Goal: Task Accomplishment & Management: Complete application form

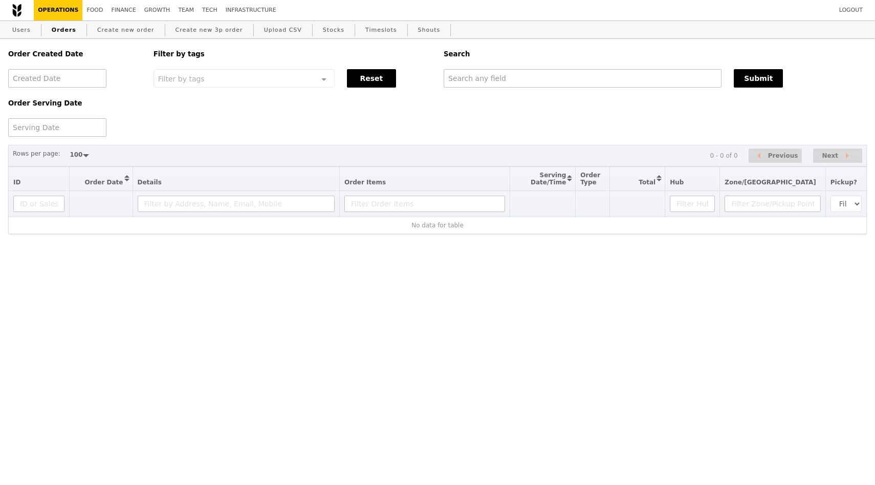
select select "100"
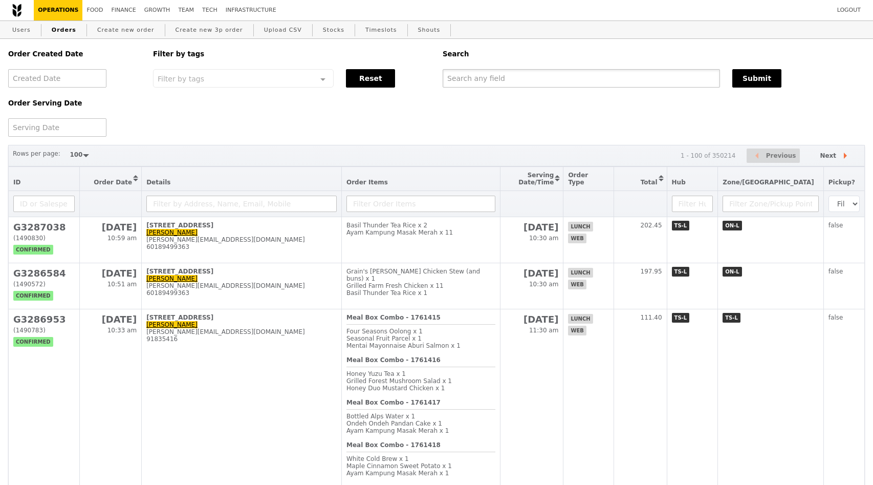
click at [499, 81] on input "text" at bounding box center [581, 78] width 277 height 18
paste input "[PERSON_NAME][EMAIL_ADDRESS][DOMAIN_NAME]"
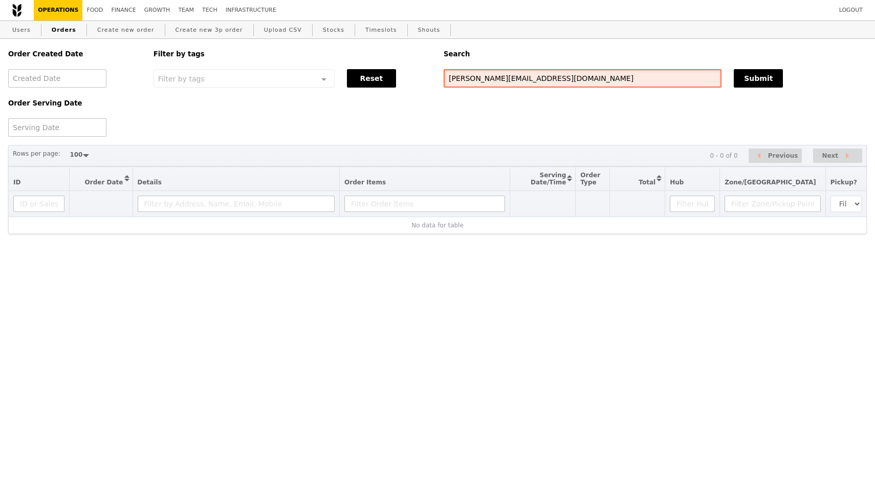
click at [558, 81] on input "[PERSON_NAME][EMAIL_ADDRESS][DOMAIN_NAME]" at bounding box center [583, 78] width 278 height 18
click at [486, 75] on input "[PERSON_NAME][EMAIL_ADDRESS][DOMAIN_NAME]" at bounding box center [583, 78] width 278 height 18
drag, startPoint x: 492, startPoint y: 79, endPoint x: 564, endPoint y: 78, distance: 72.2
click at [564, 78] on input "shirley_tng@a-star.edu.sg" at bounding box center [583, 78] width 278 height 18
click at [503, 84] on input "shirley_tng@" at bounding box center [583, 78] width 278 height 18
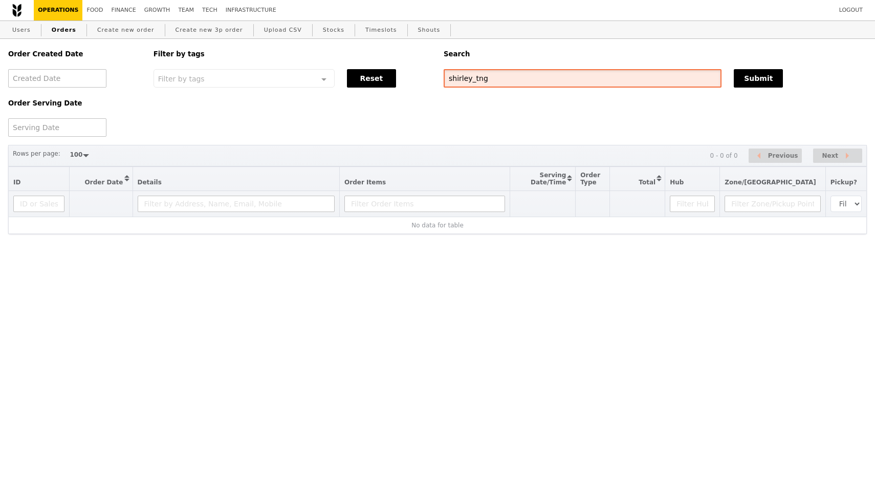
drag, startPoint x: 506, startPoint y: 81, endPoint x: 345, endPoint y: 81, distance: 160.2
click at [345, 81] on div "Order Created Date Order Serving Date Filter by tags Filter by tags Meal_Plan W…" at bounding box center [437, 88] width 871 height 98
paste input "@nmc.a-star.edu.sg"
type input "shirley_tng@nmc.a-star.edu.sg"
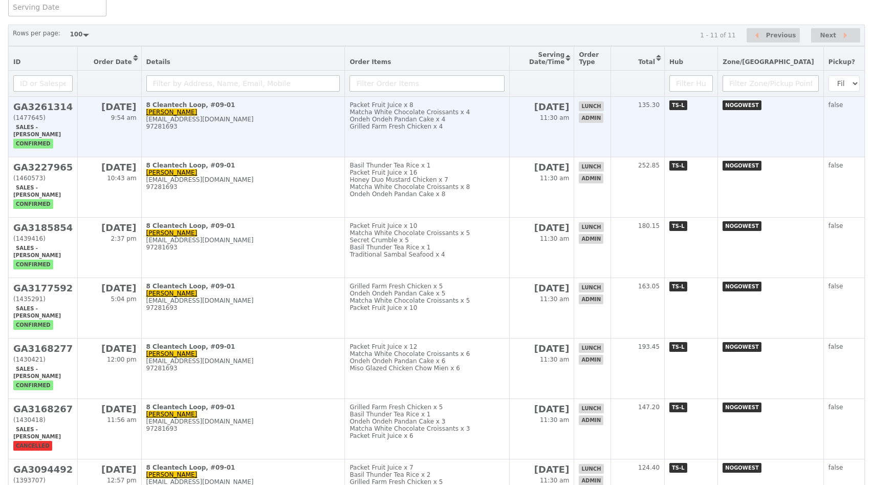
scroll to position [88, 0]
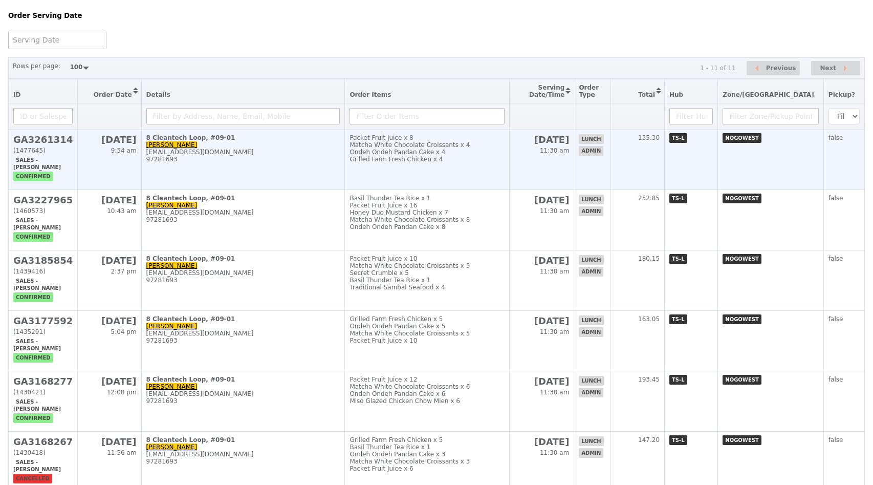
click at [294, 161] on div "97281693" at bounding box center [243, 159] width 194 height 7
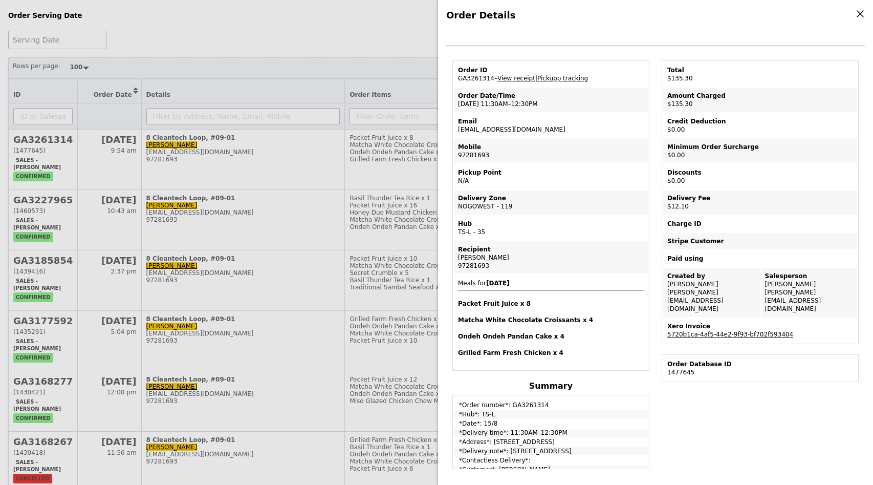
scroll to position [18, 0]
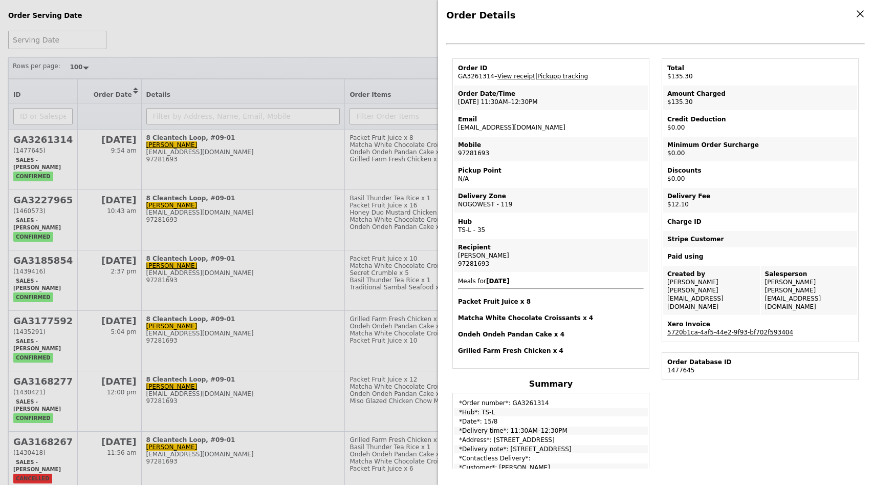
click at [240, 197] on div "Order Details Edit order Changelog Cancel Order ID GA3261314 – View receipt | P…" at bounding box center [436, 242] width 873 height 485
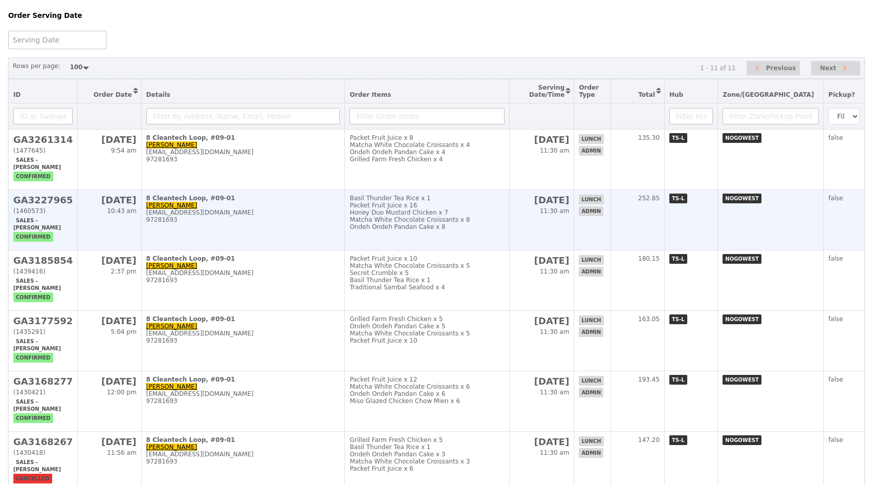
click at [220, 209] on div "shirley_tng@nmc.a-star.edu.sg" at bounding box center [243, 212] width 194 height 7
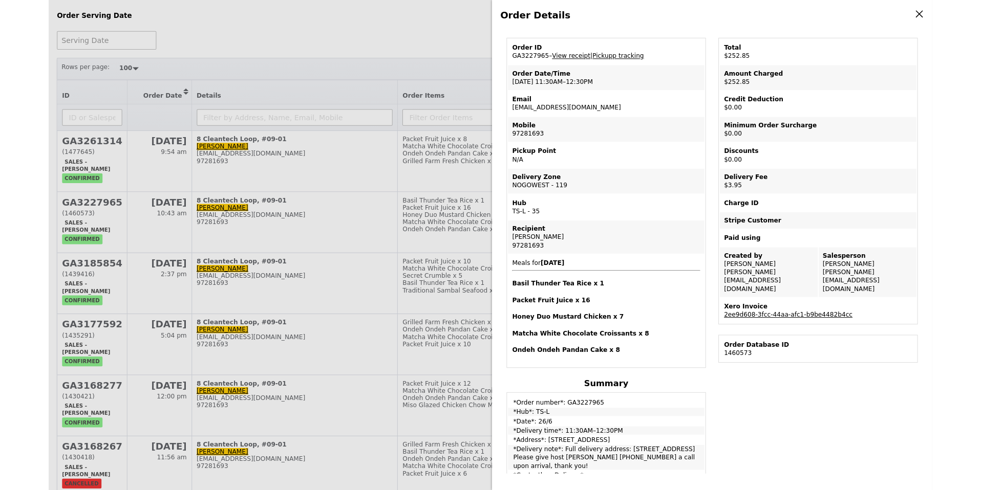
scroll to position [42, 0]
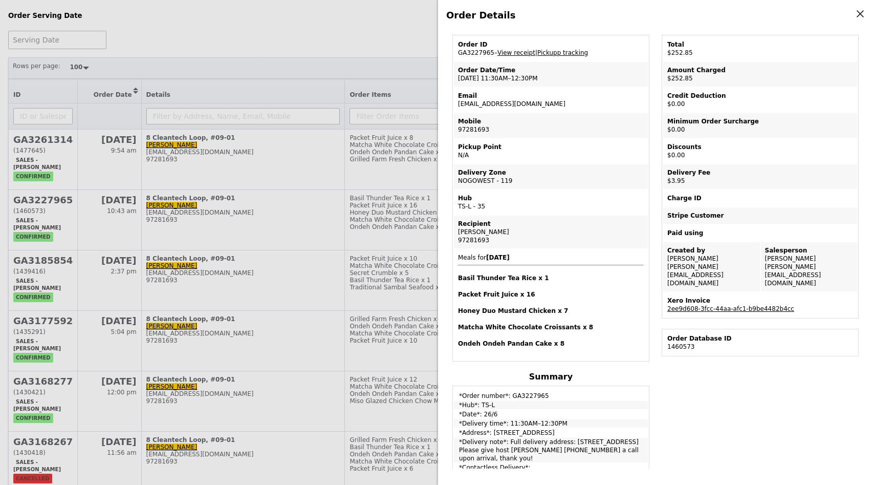
click at [594, 95] on div "Email" at bounding box center [551, 96] width 186 height 8
click at [525, 105] on td "Email shirley_tng@nmc.a-star.edu.sg" at bounding box center [551, 100] width 194 height 25
copy td "shirley_tng@nmc.a-star.edu.sg"
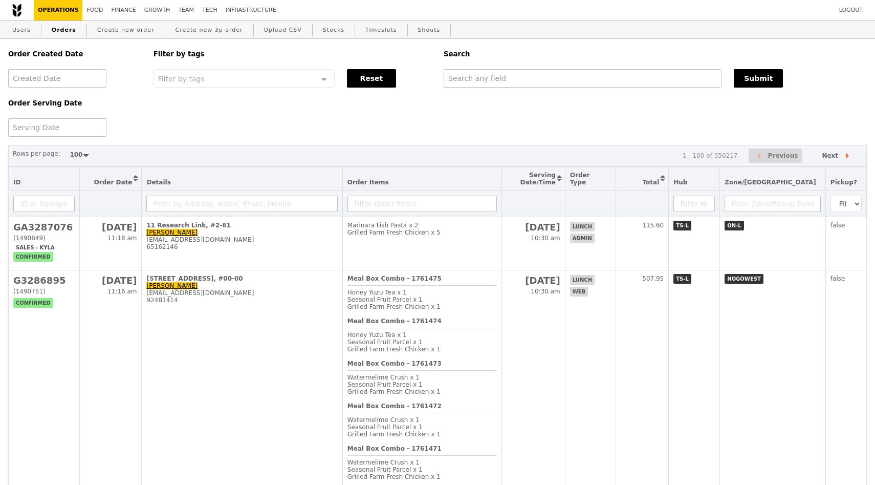
select select "100"
click at [105, 28] on link "Create new order" at bounding box center [126, 30] width 66 height 18
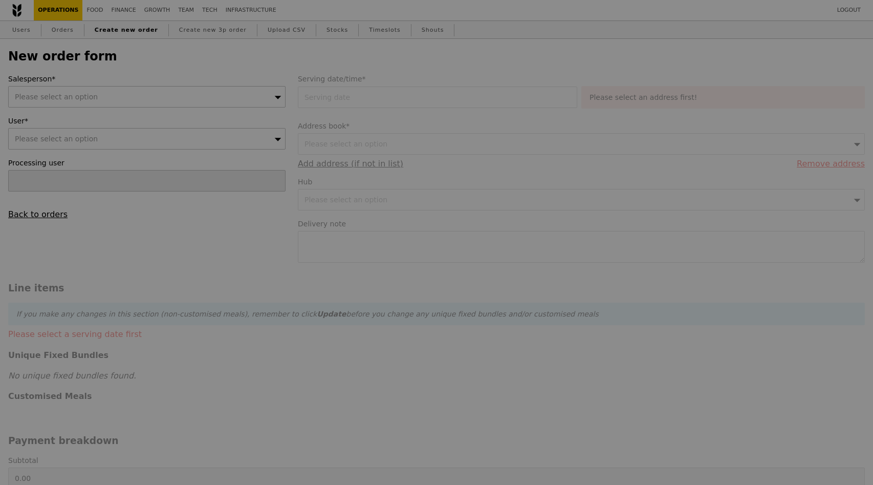
type input "Confirm"
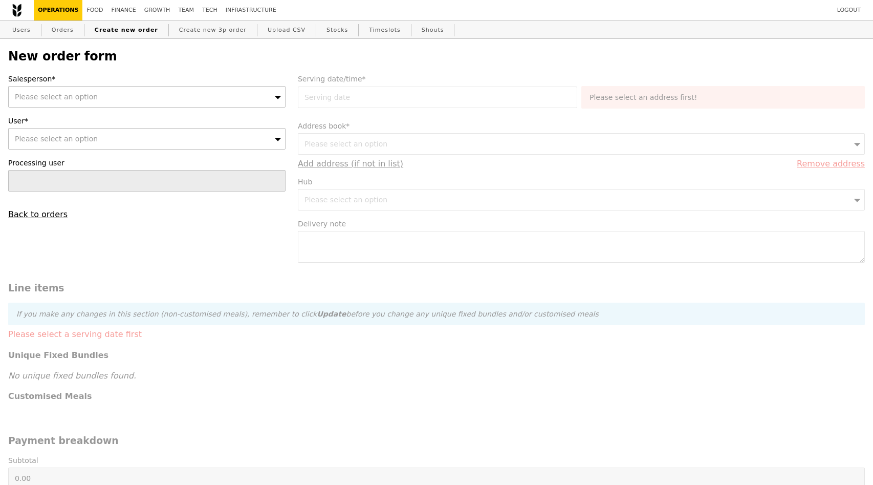
click at [172, 97] on div "Please select an option" at bounding box center [146, 96] width 277 height 21
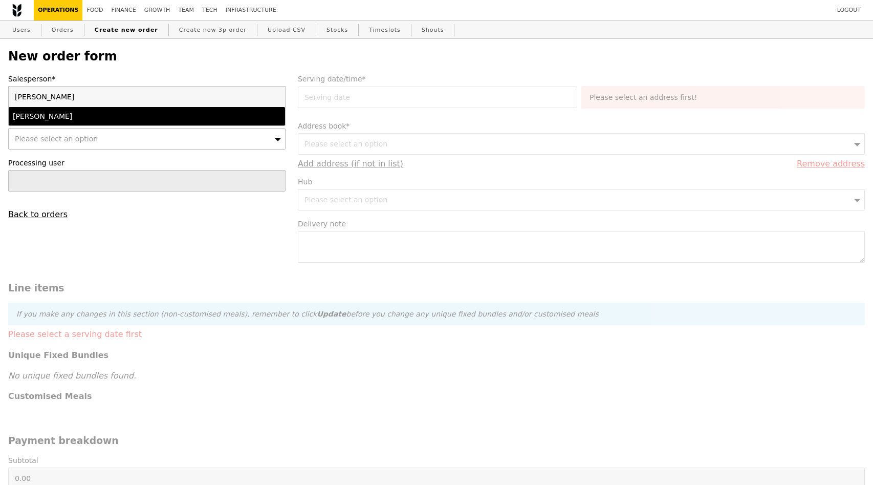
type input "[PERSON_NAME]"
click at [74, 117] on div "Ted Chan" at bounding box center [113, 116] width 201 height 10
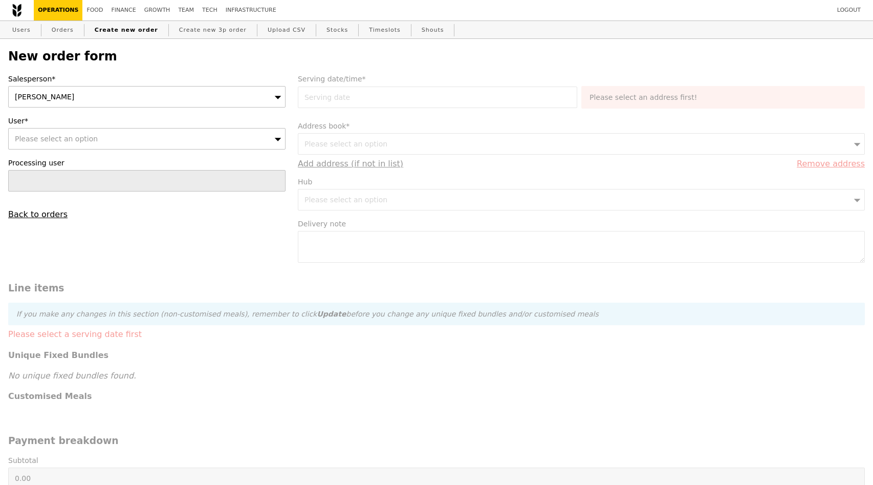
click at [58, 140] on span "Please select an option" at bounding box center [56, 139] width 83 height 8
type input "Block C Industry Connect Office, Level 2"
type input "Confirm"
paste input "shirley_tng@a-star.edu.sg"
type input "shirley_tng@a-star.edu.sg"
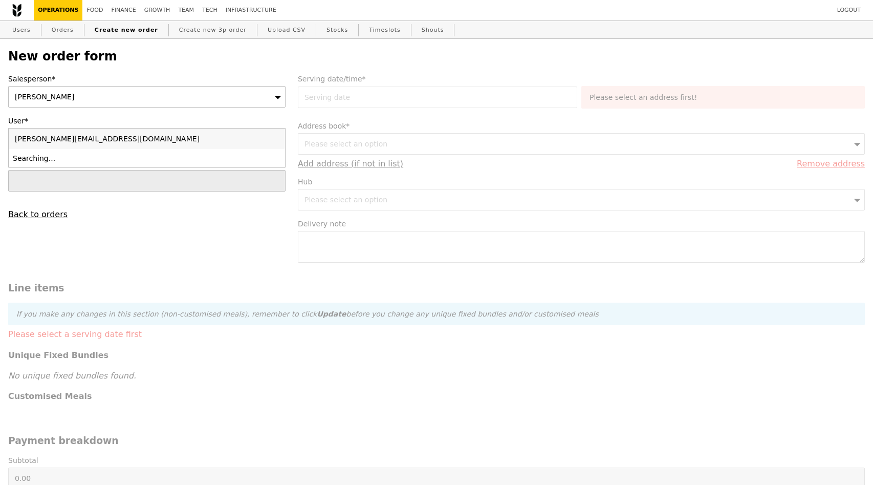
type input "Confirm"
type input "shirley_tng@a-star.edu.sg"
click at [122, 113] on div "Salesperson* Ted Chan User* Please select an option shirley_tng@a-star.edu.sg N…" at bounding box center [147, 146] width 290 height 145
click at [34, 27] on div "Users Orders Create new order Create new 3p order Upload CSV Stocks Timeslots S…" at bounding box center [436, 30] width 857 height 18
click at [34, 27] on link "Users" at bounding box center [21, 30] width 27 height 18
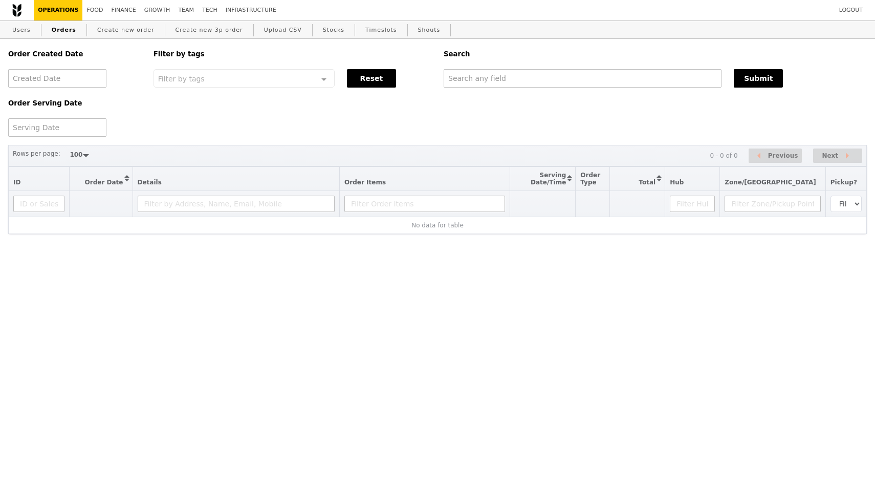
select select "100"
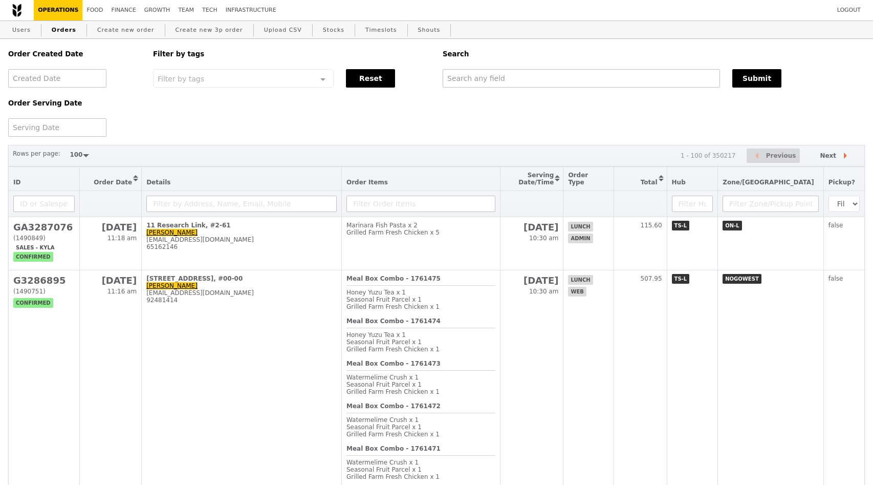
click at [59, 5] on link "Operations" at bounding box center [58, 10] width 49 height 20
click at [93, 15] on link "Food" at bounding box center [94, 10] width 25 height 20
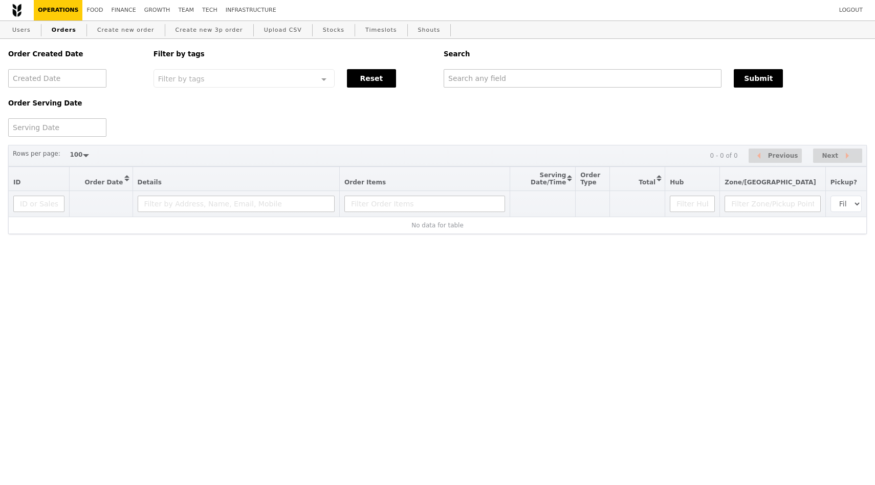
select select "100"
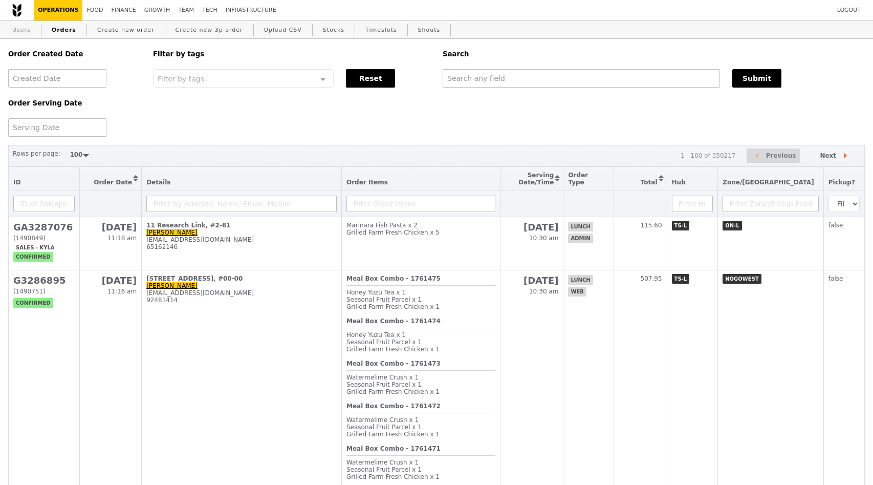
click at [25, 31] on link "Users" at bounding box center [21, 30] width 27 height 18
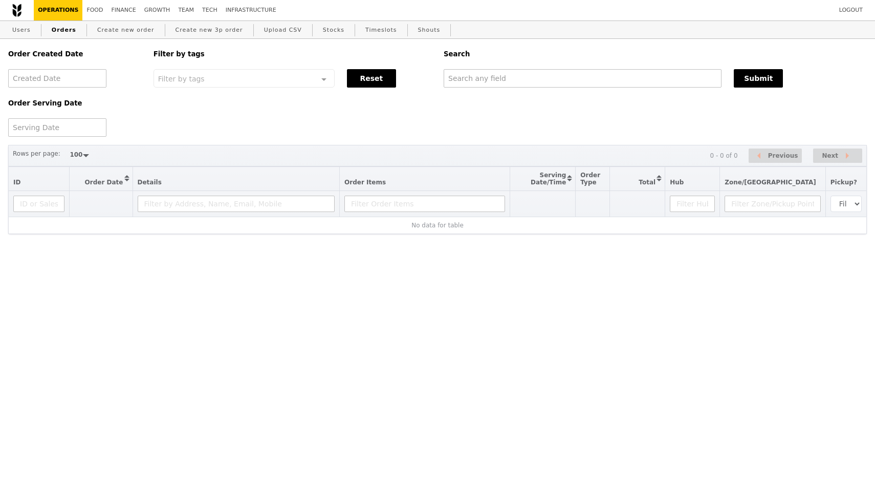
select select "100"
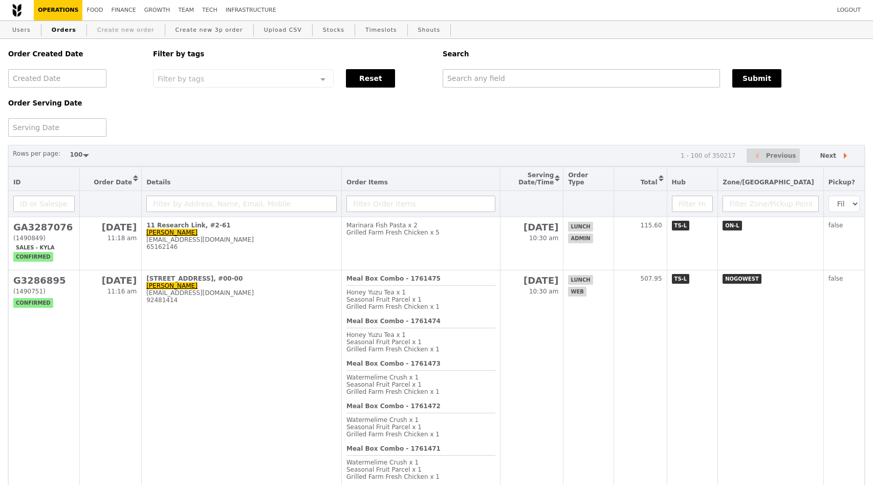
click at [129, 32] on link "Create new order" at bounding box center [126, 30] width 66 height 18
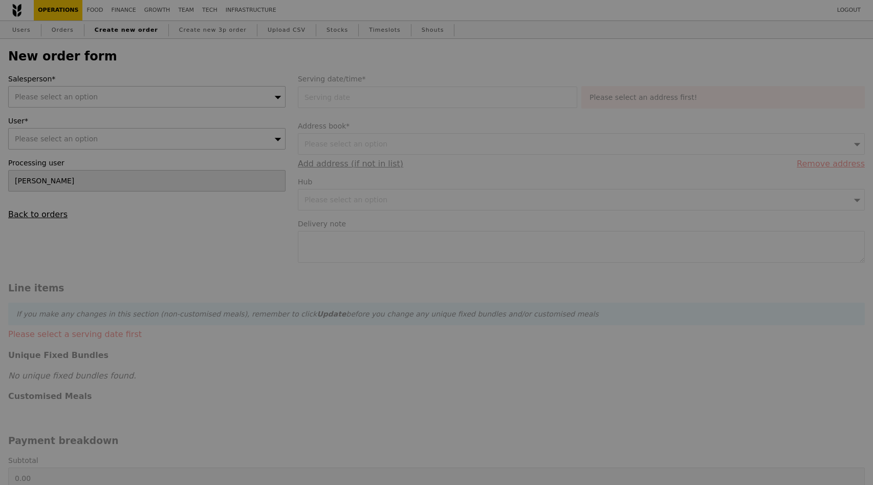
type input "Confirm"
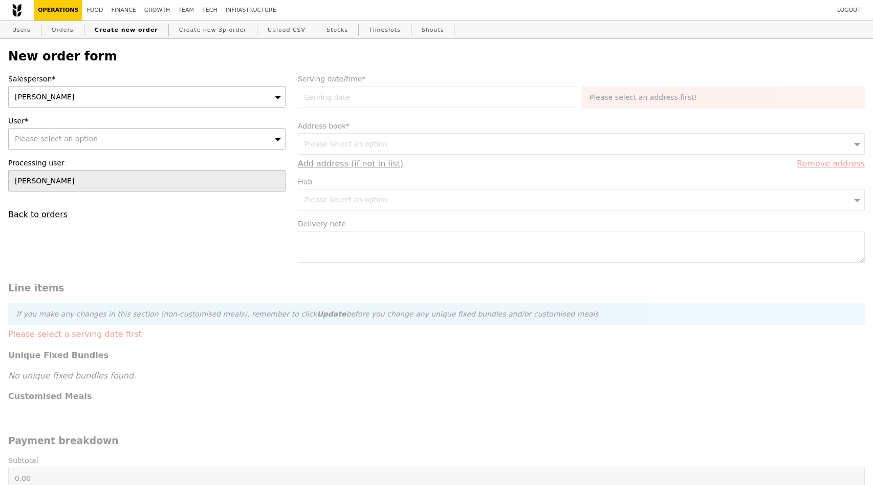
click at [121, 133] on div "Please select an option" at bounding box center [146, 138] width 277 height 21
type input "shirl"
type input "Confirm"
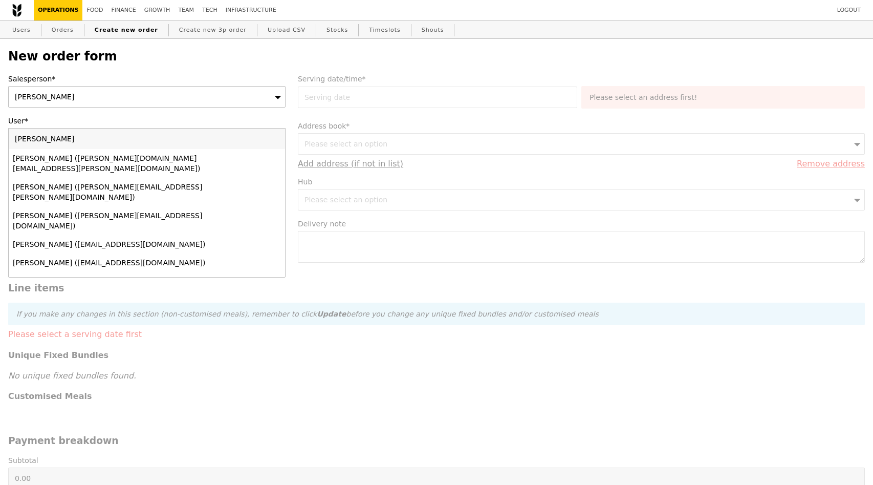
type input "shirley_tng@a-star.edu.sg"
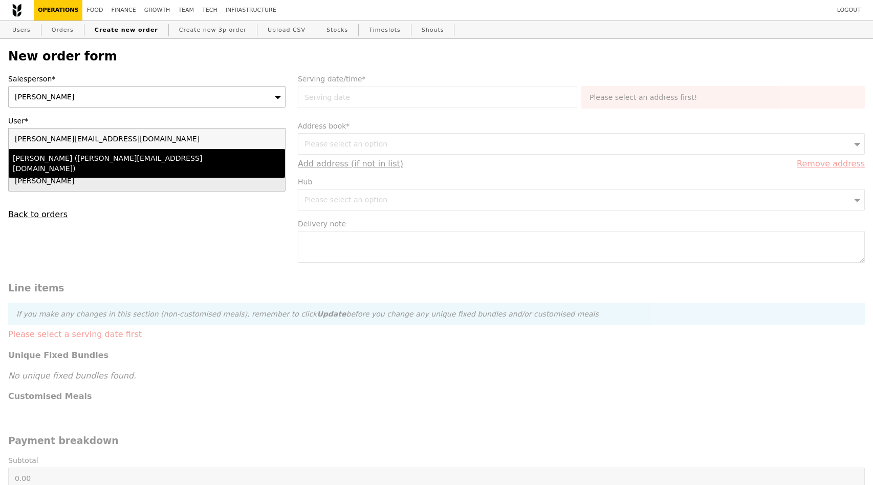
click at [147, 162] on div "Shirley Tng (shirley_tng@a-star.edu.sg)" at bounding box center [113, 163] width 201 height 20
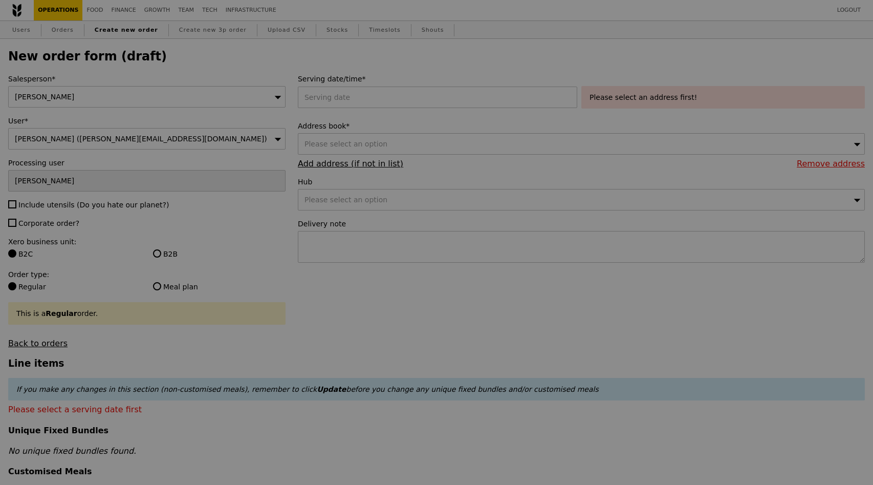
type input "Confirm"
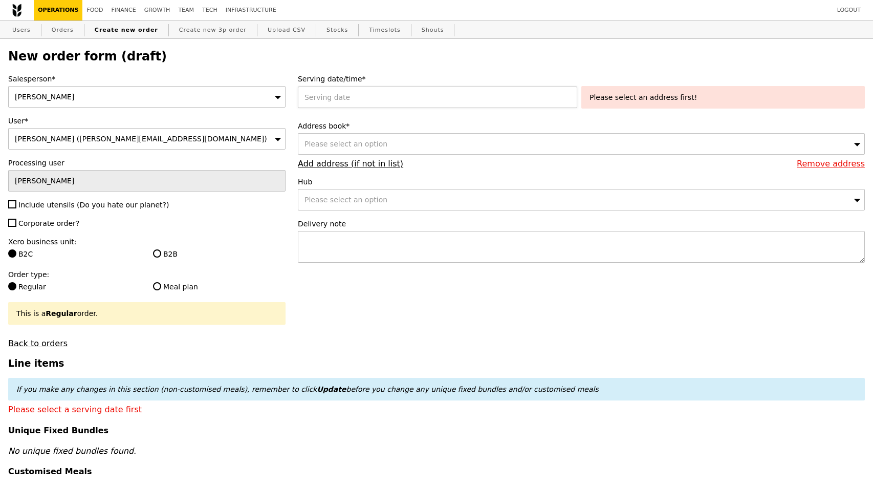
click at [406, 97] on div at bounding box center [440, 97] width 284 height 21
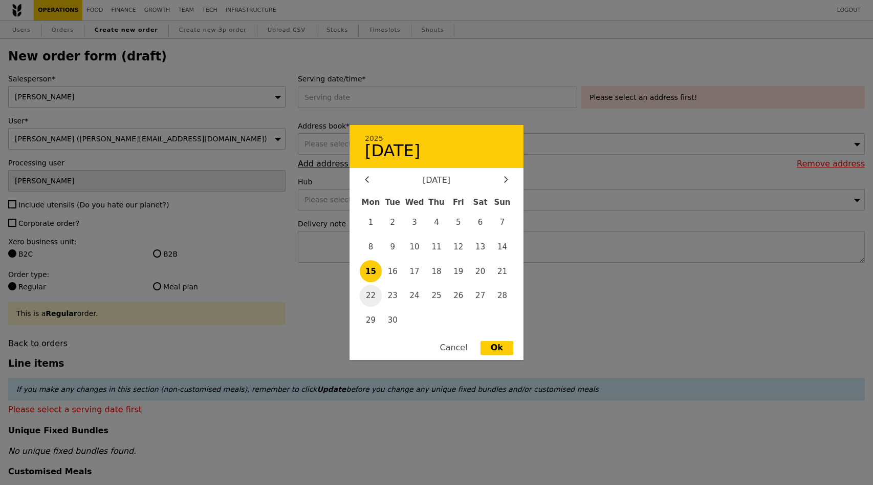
click at [380, 292] on span "22" at bounding box center [371, 296] width 22 height 22
type input "22 Sep 2025"
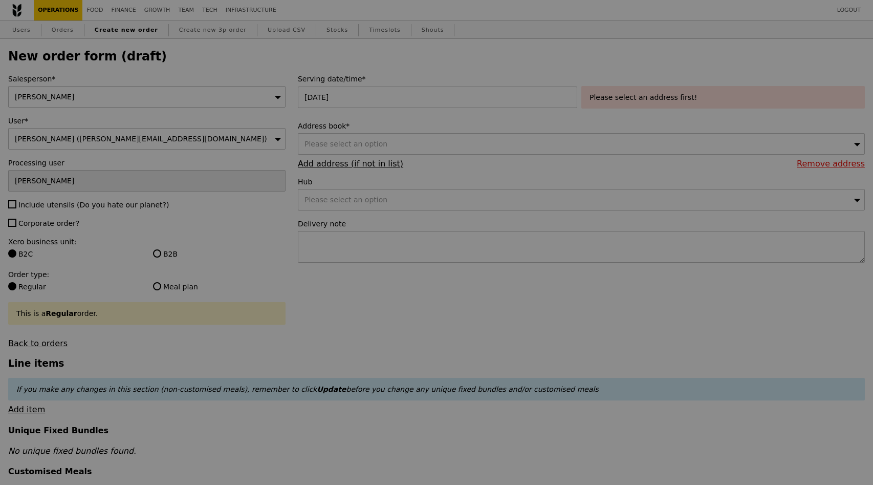
click at [476, 159] on div at bounding box center [436, 242] width 873 height 485
type input "Confirm"
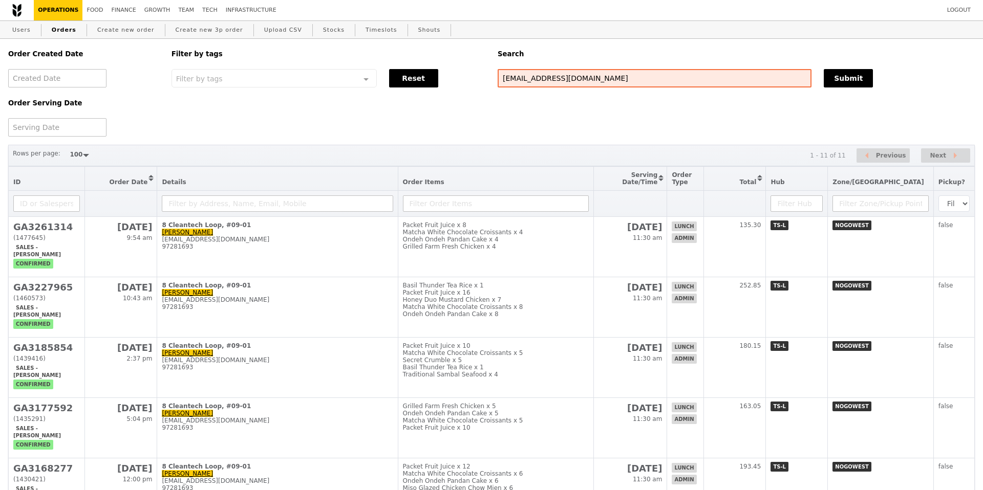
select select "100"
click at [610, 125] on div "Order Created Date Order Serving Date Filter by tags Filter by tags Meal_Plan W…" at bounding box center [490, 88] width 977 height 98
